Goal: Information Seeking & Learning: Learn about a topic

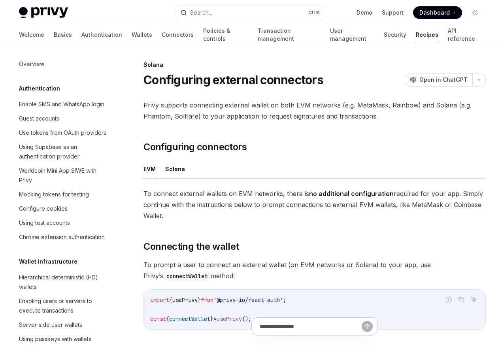
scroll to position [1267, 0]
